Goal: Obtain resource: Obtain resource

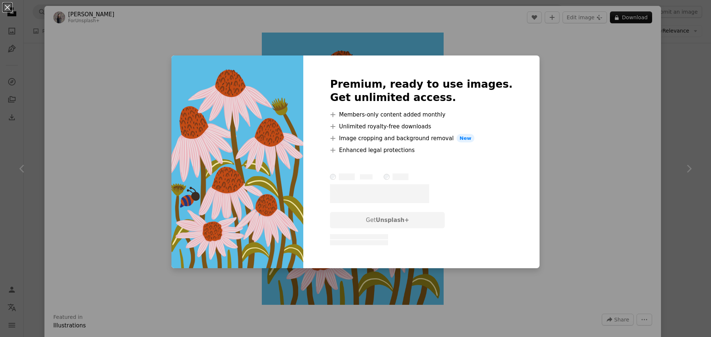
scroll to position [888, 0]
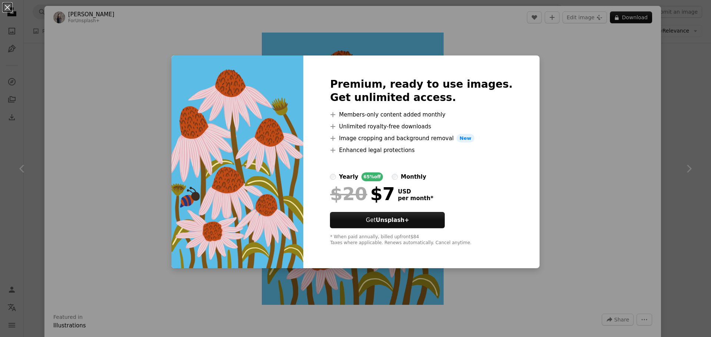
click at [623, 135] on div "An X shape Premium, ready to use images. Get unlimited access. A plus sign Memb…" at bounding box center [355, 168] width 711 height 337
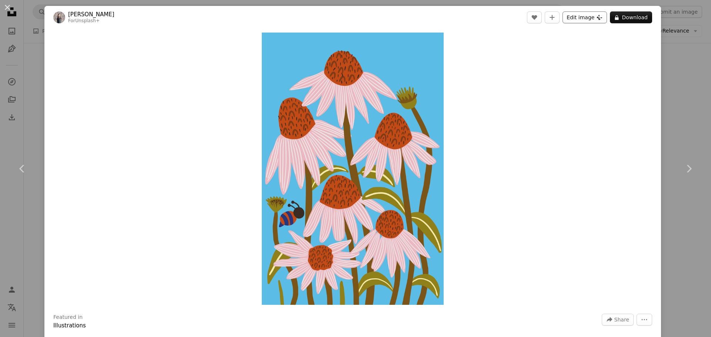
click at [578, 16] on button "Edit image Plus sign for Unsplash+" at bounding box center [584, 17] width 44 height 12
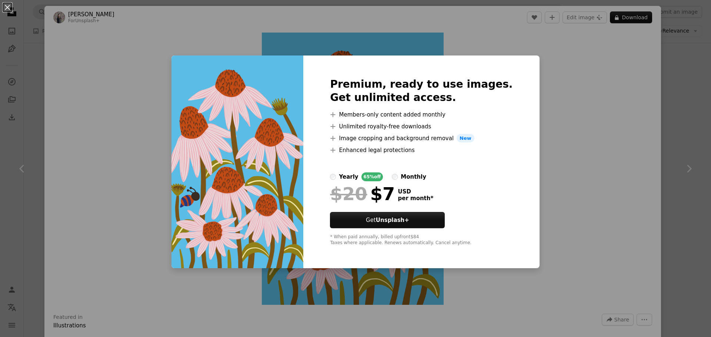
click at [559, 178] on div "An X shape Premium, ready to use images. Get unlimited access. A plus sign Memb…" at bounding box center [355, 168] width 711 height 337
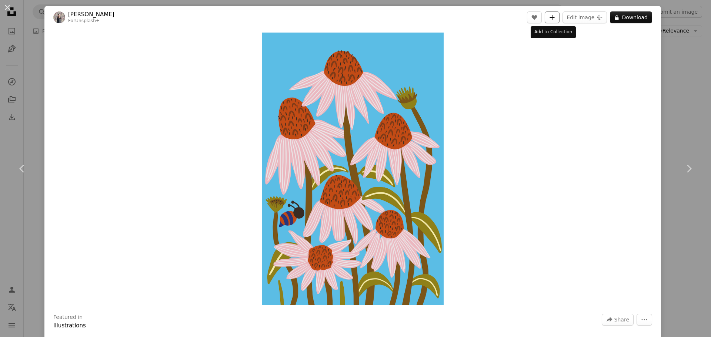
click at [551, 19] on icon "A plus sign" at bounding box center [552, 17] width 6 height 6
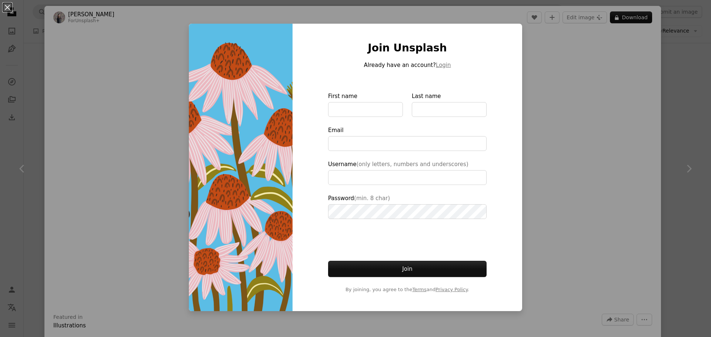
click at [555, 128] on div "An X shape Join Unsplash Already have an account? Login First name Last name Em…" at bounding box center [355, 168] width 711 height 337
